Goal: Transaction & Acquisition: Purchase product/service

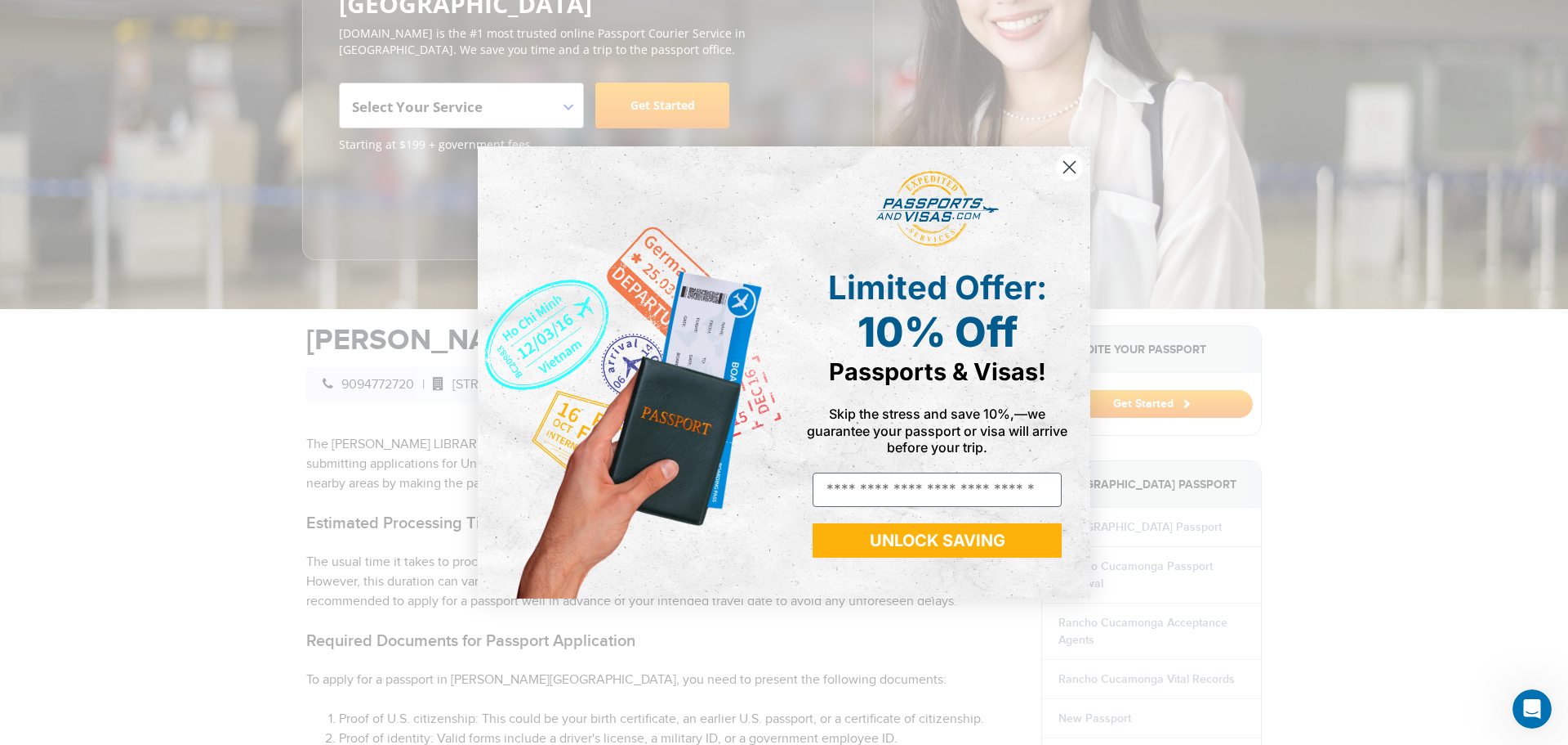
click at [1065, 171] on icon "Close dialog" at bounding box center [1070, 167] width 12 height 12
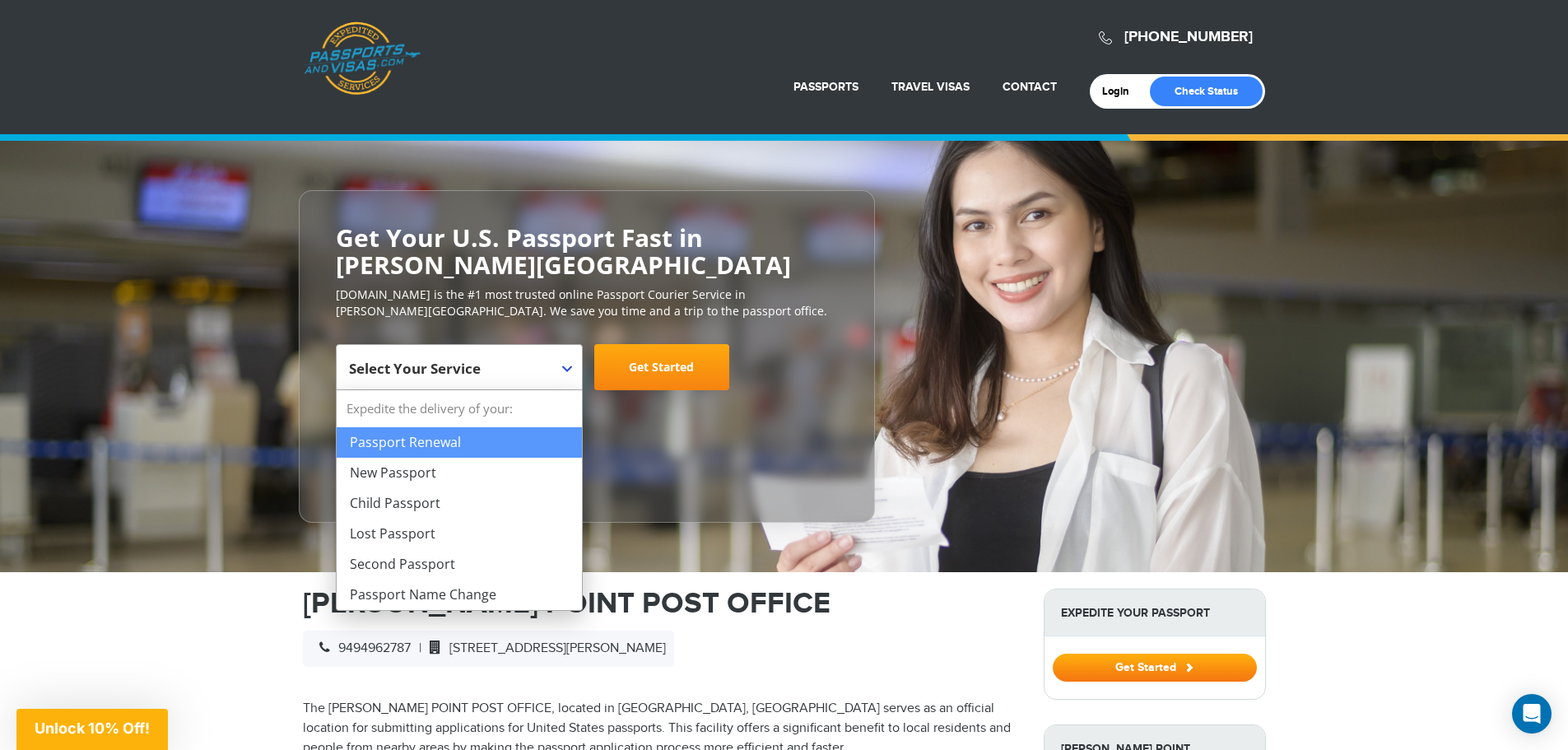
click at [567, 369] on b at bounding box center [567, 368] width 10 height 7
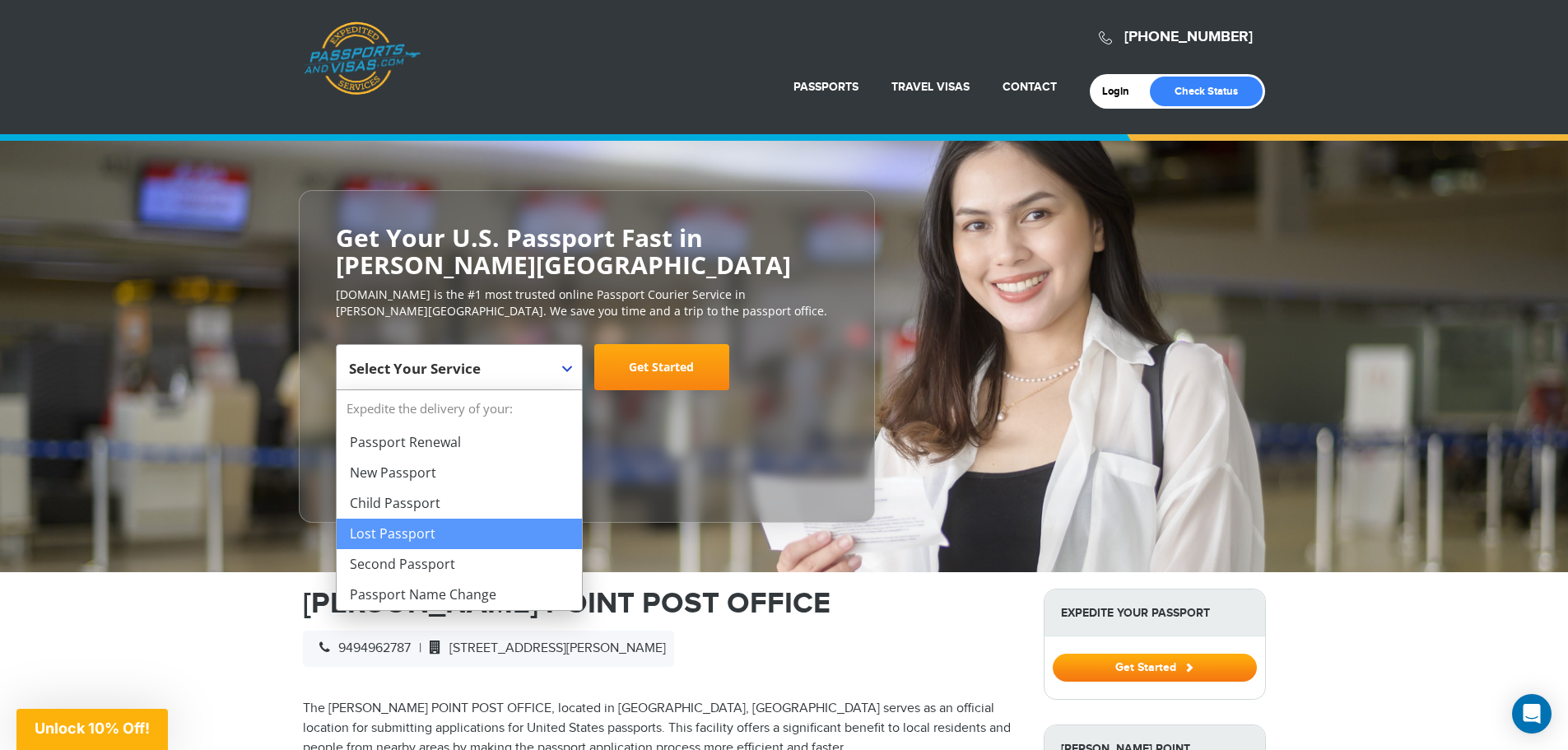
select select "**********"
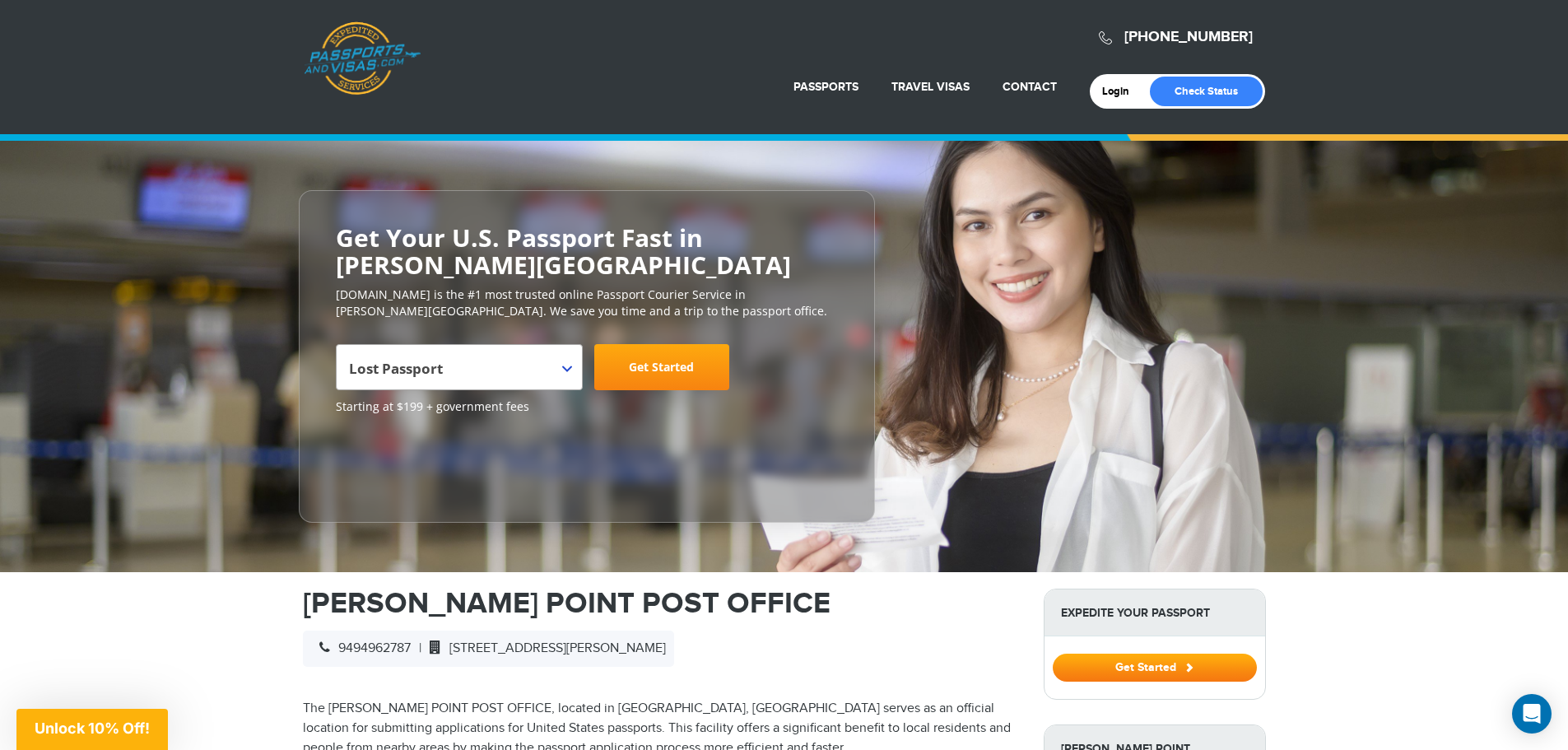
click at [664, 374] on link "Get Started" at bounding box center [662, 367] width 135 height 46
